Goal: Task Accomplishment & Management: Use online tool/utility

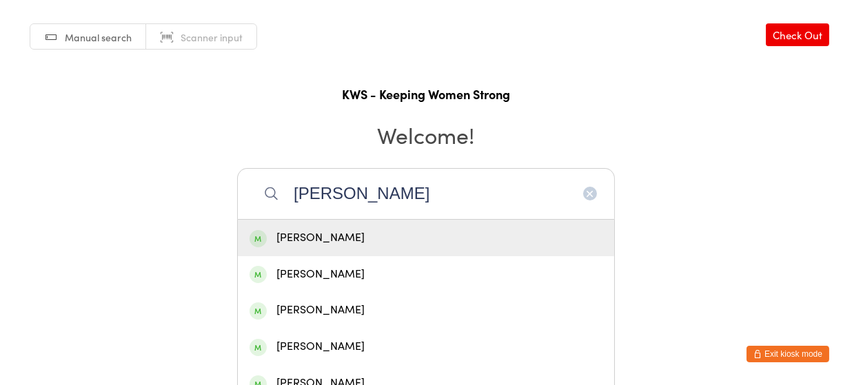
type input "[PERSON_NAME]"
click at [354, 225] on div "[PERSON_NAME]" at bounding box center [426, 238] width 376 height 37
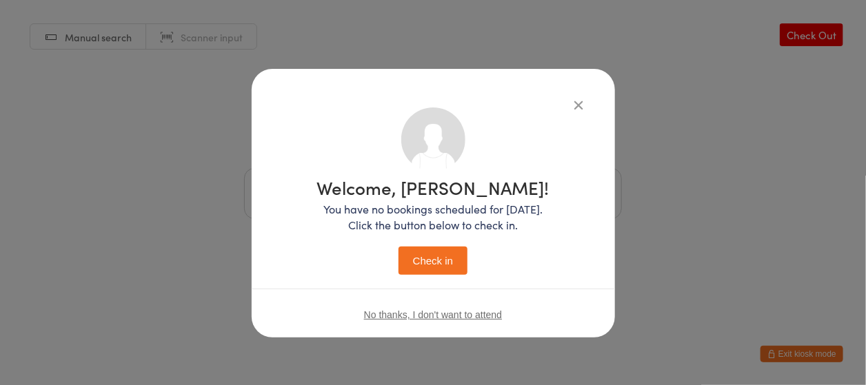
click at [432, 255] on button "Check in" at bounding box center [432, 261] width 69 height 28
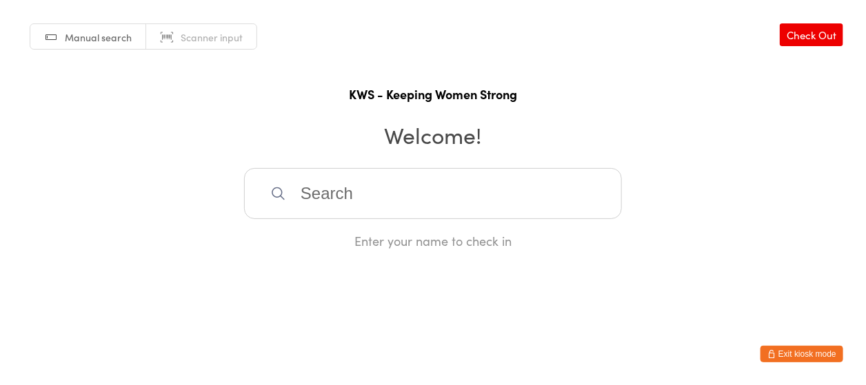
click at [436, 203] on input "search" at bounding box center [433, 193] width 378 height 51
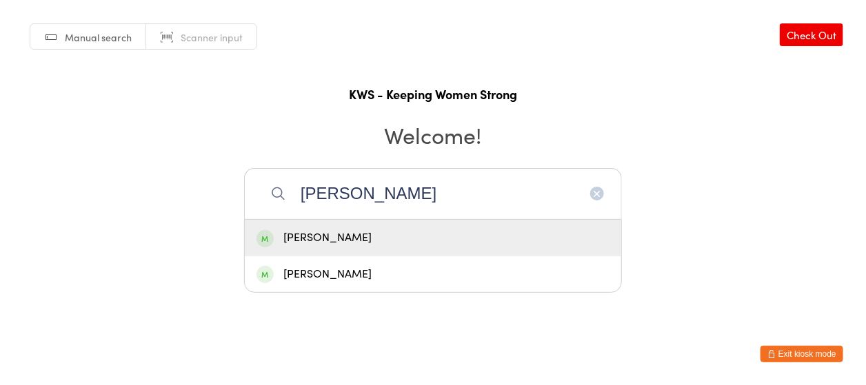
type input "[PERSON_NAME]"
click at [349, 233] on div "[PERSON_NAME]" at bounding box center [432, 238] width 353 height 19
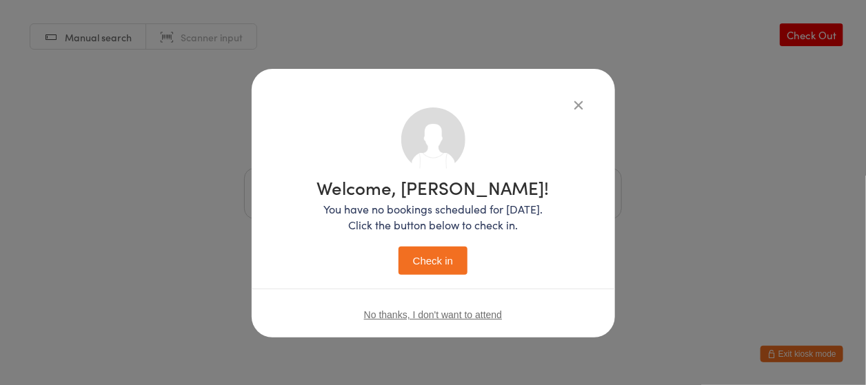
click at [443, 252] on button "Check in" at bounding box center [432, 261] width 69 height 28
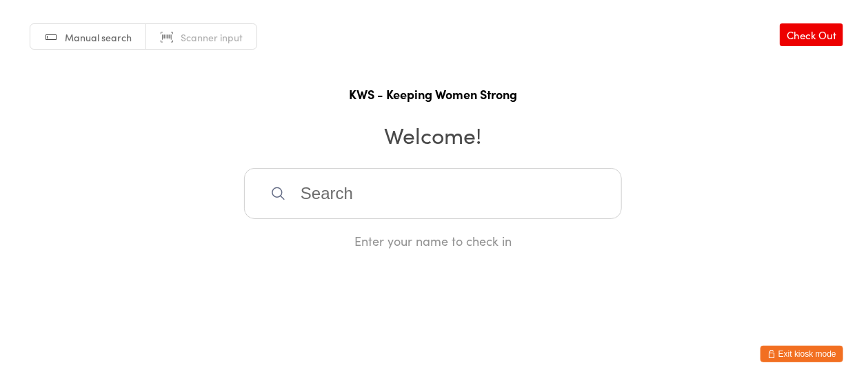
click at [298, 193] on input "search" at bounding box center [433, 193] width 378 height 51
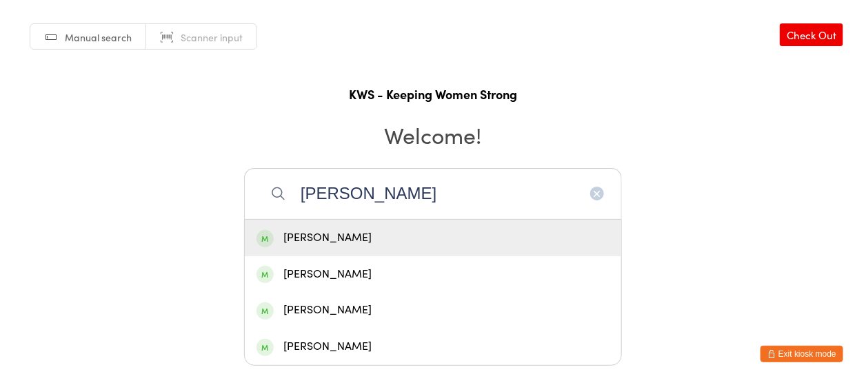
type input "[PERSON_NAME]"
click at [307, 239] on div "[PERSON_NAME]" at bounding box center [432, 238] width 353 height 19
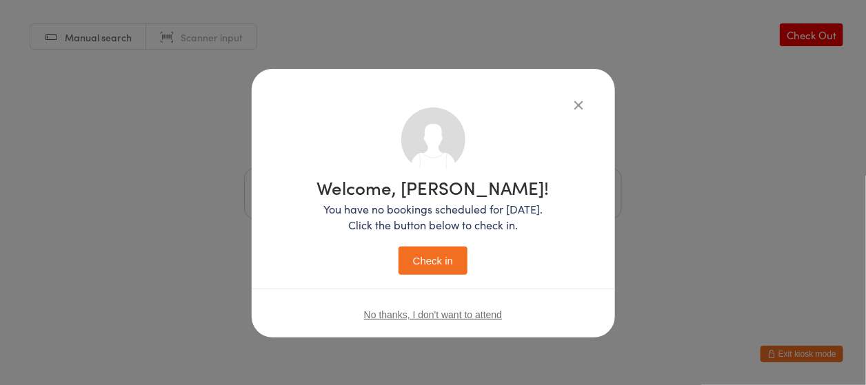
click at [419, 259] on button "Check in" at bounding box center [432, 261] width 69 height 28
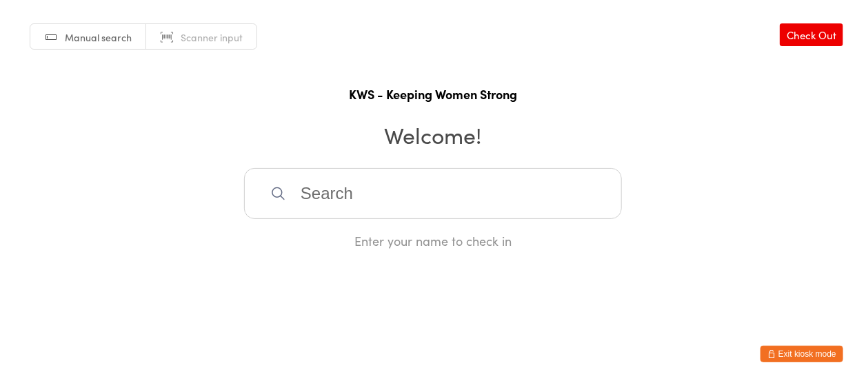
drag, startPoint x: 437, startPoint y: 138, endPoint x: 648, endPoint y: 168, distance: 213.0
click at [440, 140] on h2 "Welcome!" at bounding box center [433, 134] width 838 height 31
click at [332, 198] on input "search" at bounding box center [433, 193] width 378 height 51
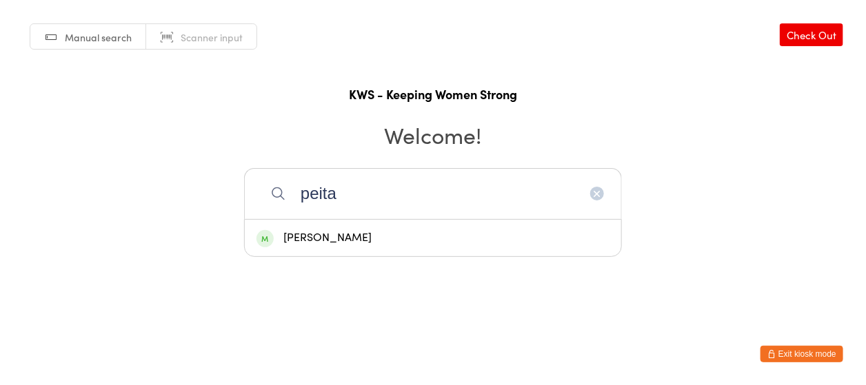
type input "peita"
drag, startPoint x: 367, startPoint y: 235, endPoint x: 393, endPoint y: 256, distance: 32.8
click at [372, 239] on div "[PERSON_NAME]" at bounding box center [432, 238] width 353 height 19
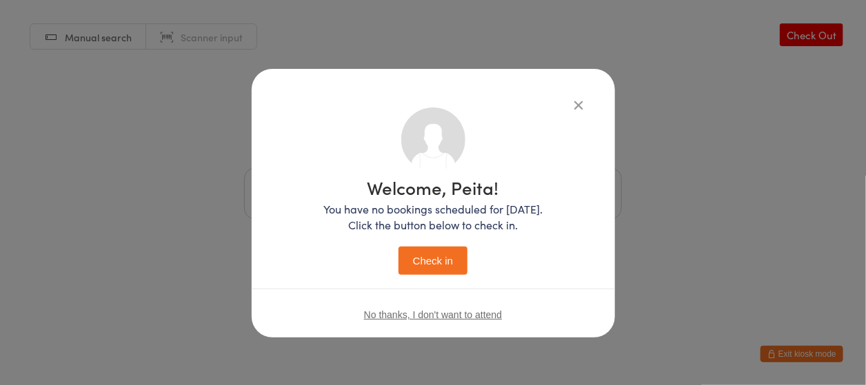
drag, startPoint x: 423, startPoint y: 265, endPoint x: 476, endPoint y: 273, distance: 52.9
click at [425, 265] on button "Check in" at bounding box center [432, 261] width 69 height 28
